Goal: Task Accomplishment & Management: Manage account settings

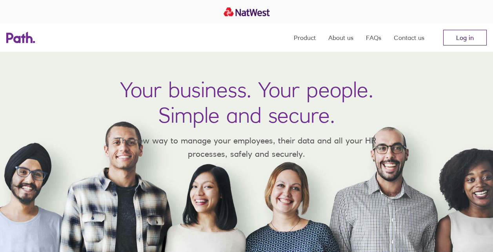
click at [460, 38] on link "Log in" at bounding box center [465, 38] width 44 height 16
click at [456, 40] on link "Log in" at bounding box center [465, 38] width 44 height 16
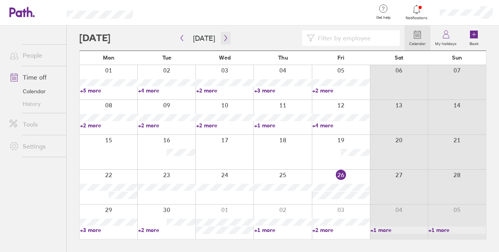
click at [223, 36] on icon "button" at bounding box center [226, 38] width 6 height 6
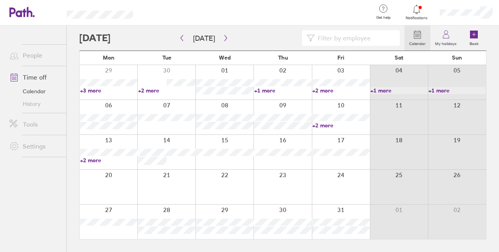
click at [324, 128] on link "+2 more" at bounding box center [340, 125] width 57 height 7
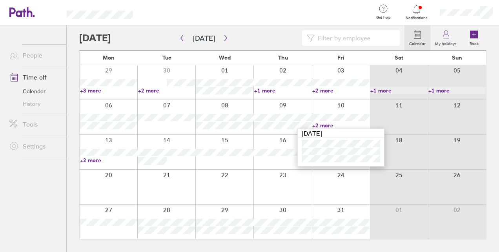
click at [324, 94] on div at bounding box center [341, 82] width 58 height 35
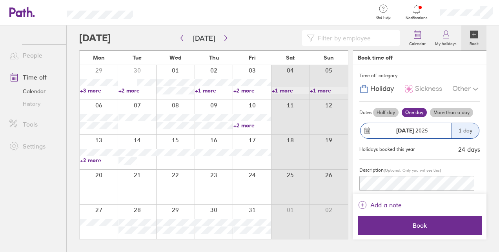
click at [206, 106] on div at bounding box center [214, 117] width 38 height 35
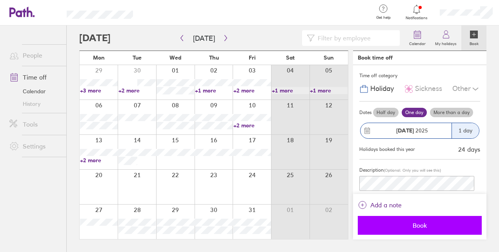
click at [426, 227] on span "Book" at bounding box center [419, 225] width 113 height 7
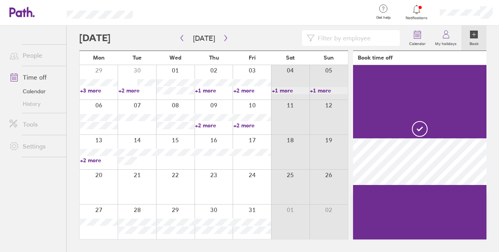
click at [244, 107] on div at bounding box center [252, 117] width 38 height 35
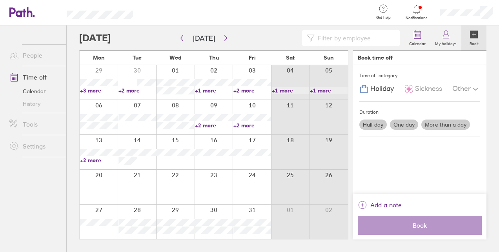
click at [244, 107] on div at bounding box center [252, 117] width 38 height 35
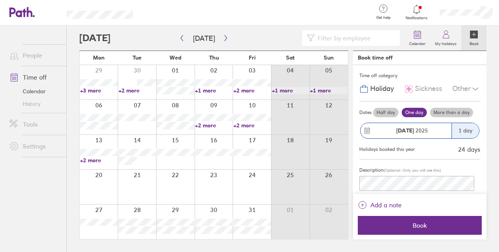
click at [247, 128] on link "+2 more" at bounding box center [252, 125] width 38 height 7
click at [434, 69] on div "Time off category Holiday Sickness Other" at bounding box center [419, 83] width 121 height 36
click at [247, 111] on div at bounding box center [252, 117] width 38 height 35
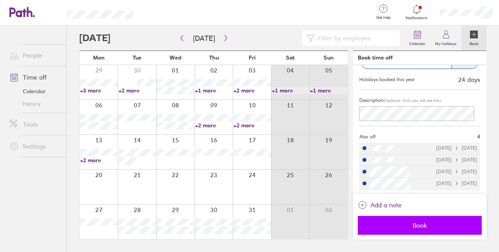
click at [411, 221] on button "Book" at bounding box center [420, 225] width 124 height 19
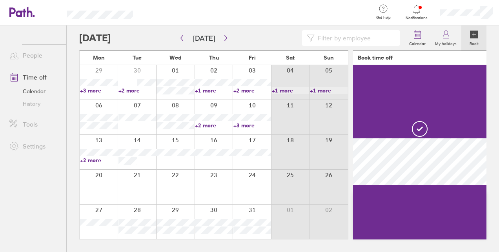
scroll to position [0, 0]
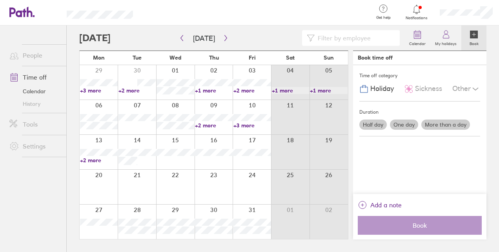
click at [213, 126] on link "+2 more" at bounding box center [214, 125] width 38 height 7
click at [238, 124] on link "+3 more" at bounding box center [252, 125] width 38 height 7
click at [246, 89] on link "+2 more" at bounding box center [252, 90] width 38 height 7
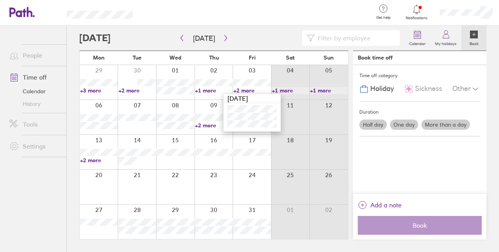
click at [389, 152] on div "Time off category Holiday Sickness Other Duration Half day One day More than a …" at bounding box center [419, 129] width 133 height 129
click at [224, 36] on icon "button" at bounding box center [225, 38] width 2 height 6
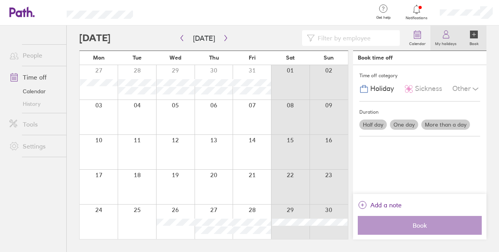
click at [442, 35] on icon at bounding box center [445, 34] width 9 height 9
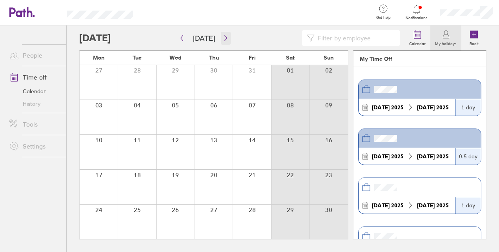
click at [222, 43] on button "button" at bounding box center [226, 38] width 10 height 13
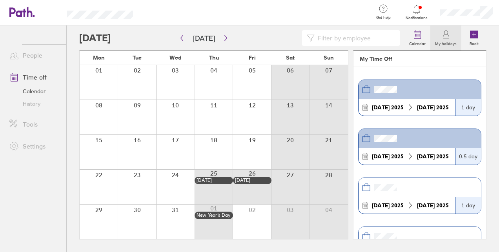
click at [37, 75] on link "Time off" at bounding box center [34, 77] width 63 height 16
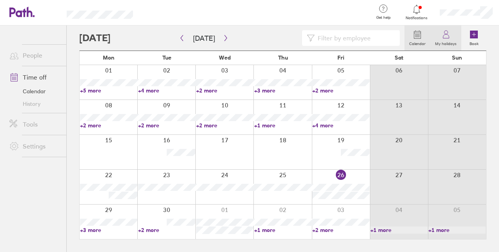
click at [449, 39] on icon at bounding box center [445, 34] width 9 height 9
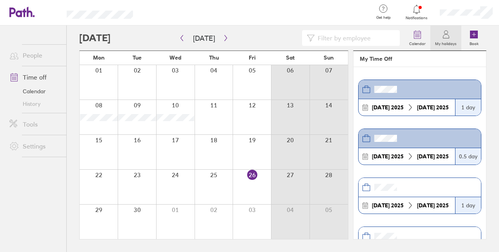
click at [449, 39] on icon at bounding box center [445, 34] width 9 height 9
click at [37, 74] on link "Time off" at bounding box center [34, 77] width 63 height 16
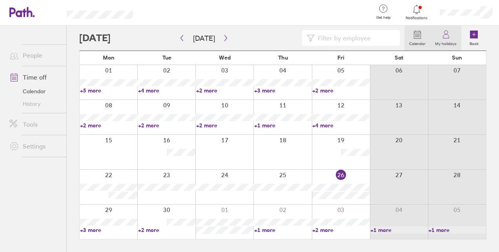
click at [440, 36] on link "My holidays" at bounding box center [445, 37] width 31 height 25
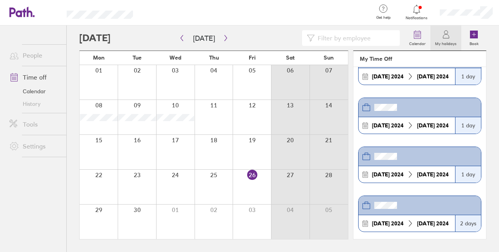
scroll to position [966, 0]
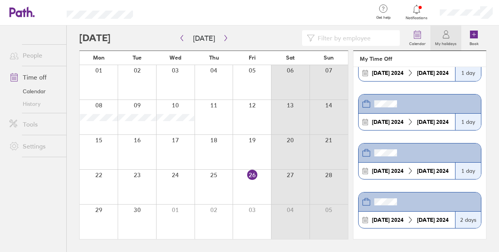
click at [116, 35] on div at bounding box center [241, 38] width 325 height 16
click at [412, 31] on link "Calendar" at bounding box center [417, 37] width 26 height 25
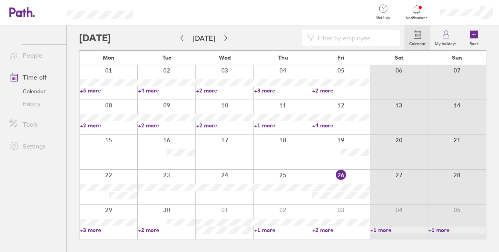
click at [415, 41] on label "Calendar" at bounding box center [417, 42] width 26 height 7
click at [451, 29] on link "My holidays" at bounding box center [445, 37] width 31 height 25
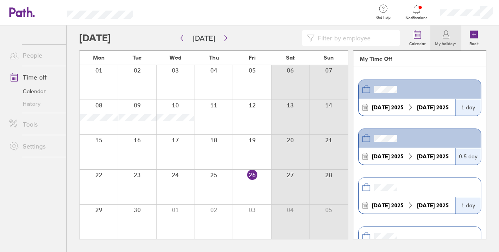
scroll to position [14, 0]
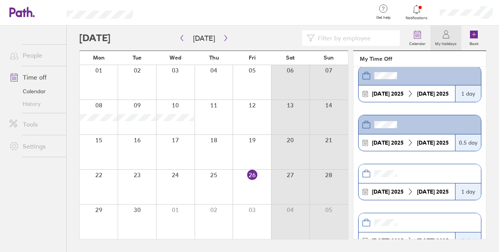
click at [442, 119] on header at bounding box center [419, 124] width 122 height 19
